Goal: Transaction & Acquisition: Purchase product/service

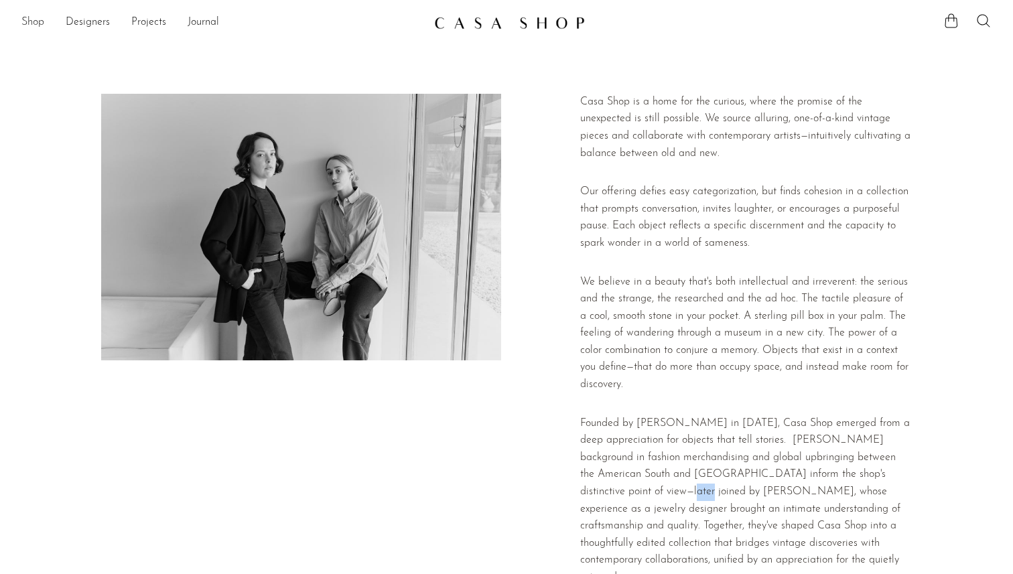
click at [36, 20] on link "Shop" at bounding box center [32, 22] width 23 height 17
click at [25, 19] on link "Shop" at bounding box center [32, 22] width 23 height 17
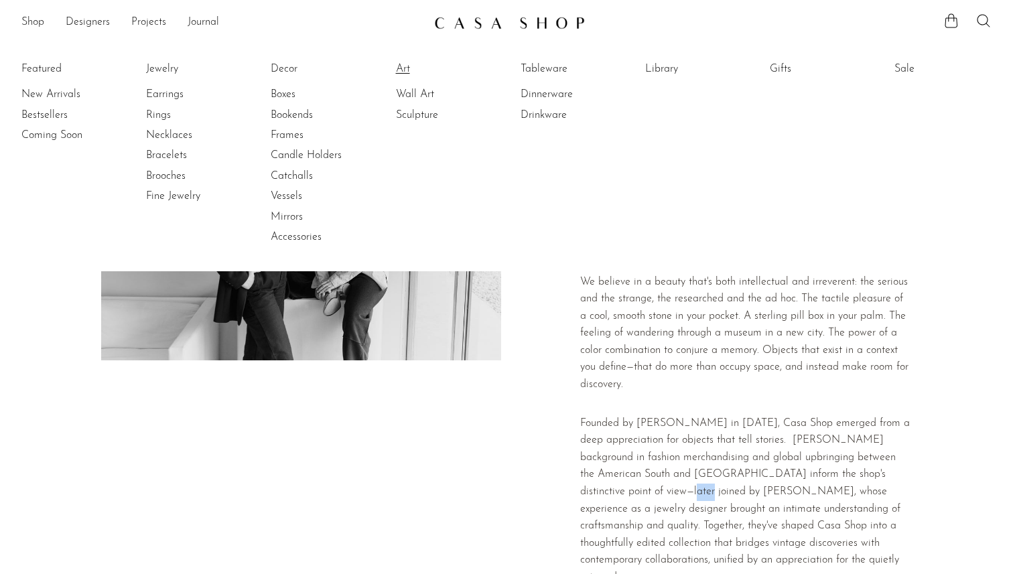
click at [404, 72] on link "Art" at bounding box center [446, 69] width 100 height 15
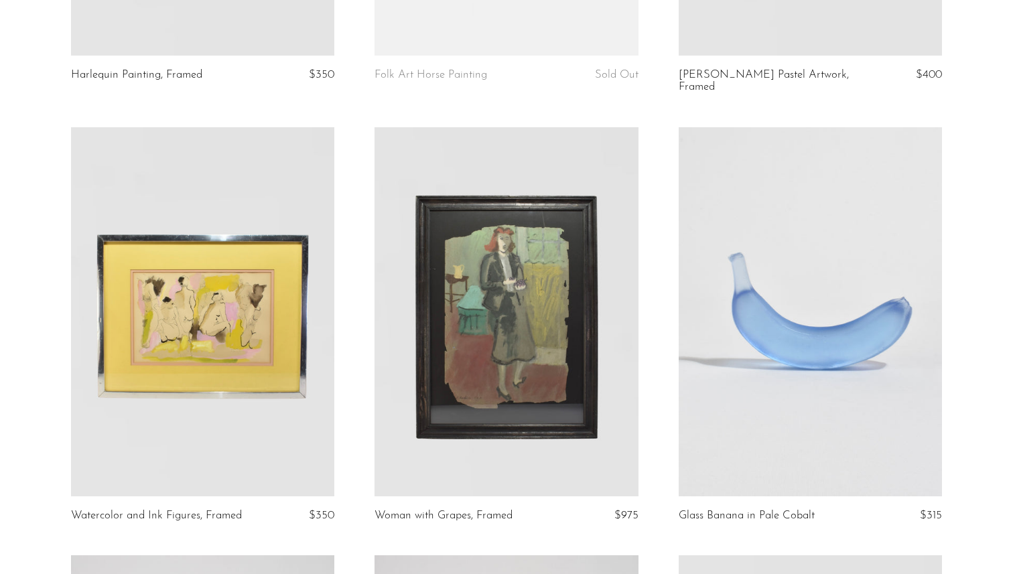
scroll to position [442, 0]
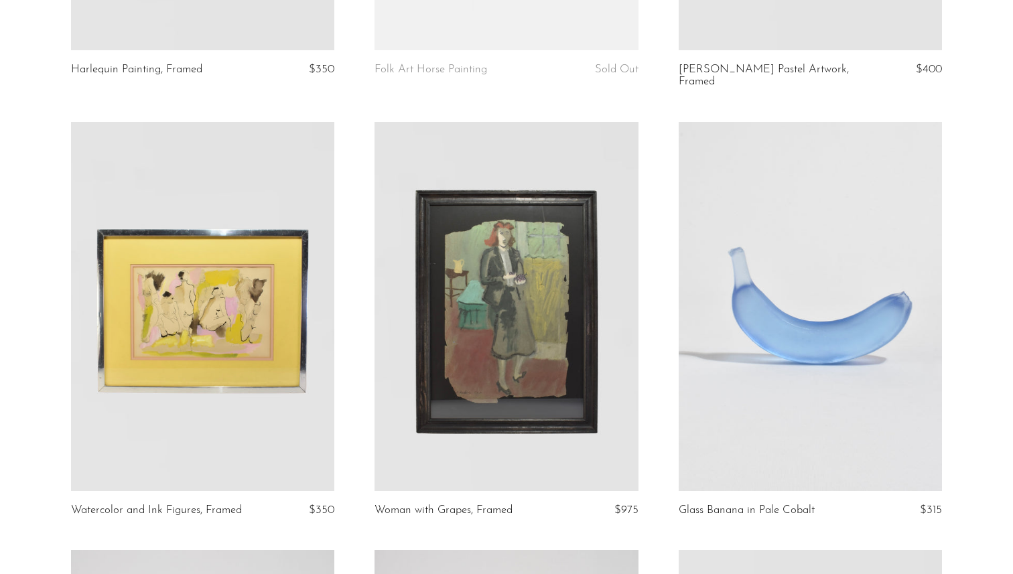
click at [435, 338] on link at bounding box center [506, 306] width 264 height 369
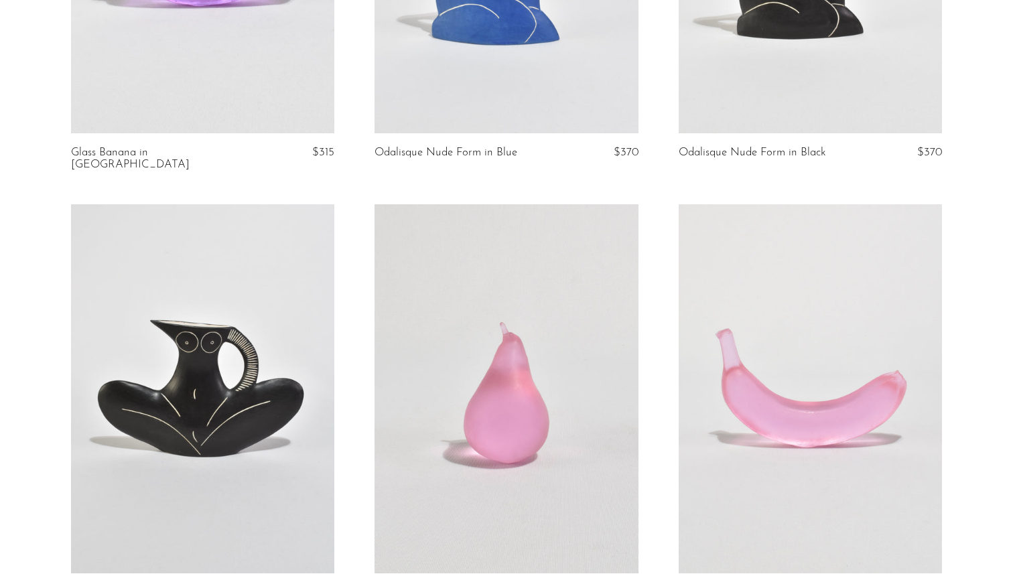
scroll to position [3958, 0]
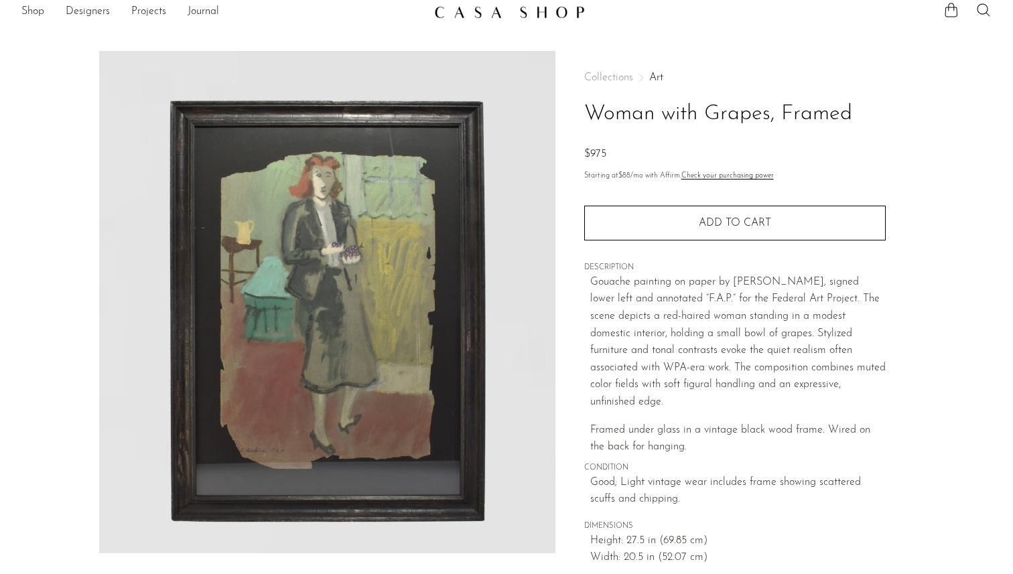
scroll to position [108, 0]
